Goal: Navigation & Orientation: Find specific page/section

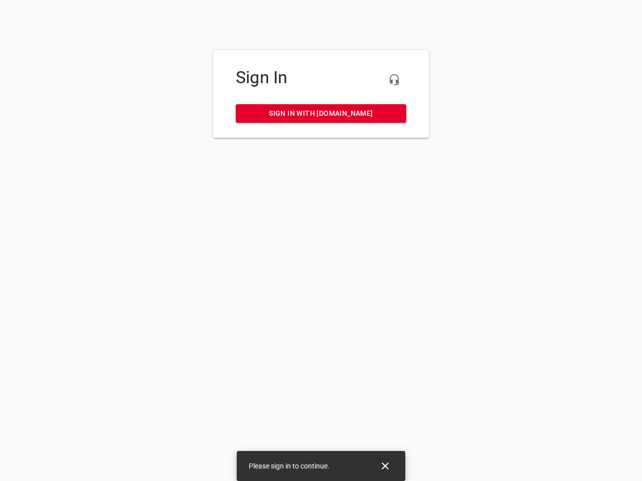
click at [394, 80] on icon "button" at bounding box center [394, 80] width 12 height 12
click at [385, 466] on icon "Close" at bounding box center [385, 466] width 7 height 7
